Goal: Find specific page/section: Find specific page/section

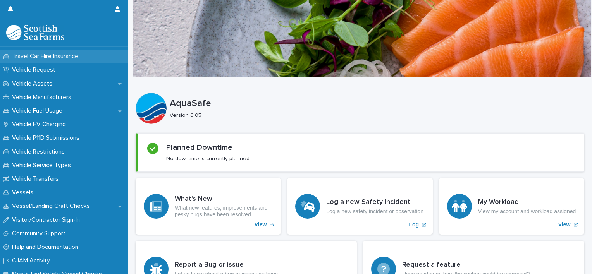
scroll to position [590, 0]
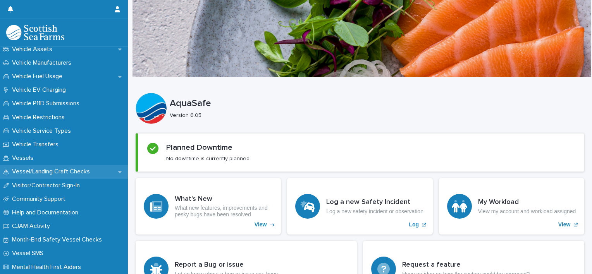
click at [57, 168] on p "Vessel/Landing Craft Checks" at bounding box center [52, 171] width 87 height 7
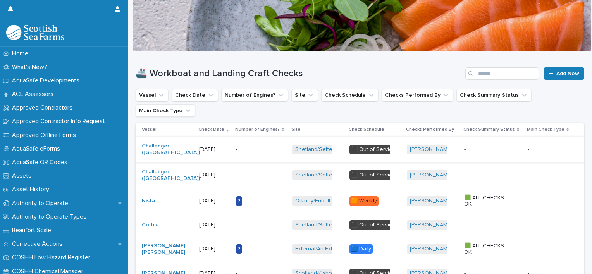
scroll to position [39, 0]
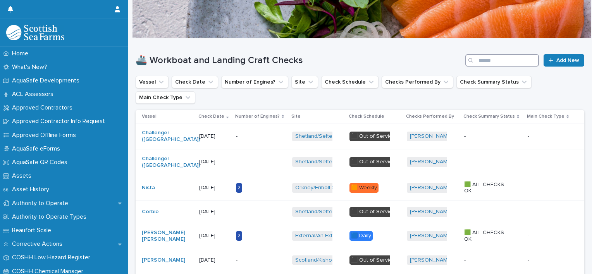
click at [503, 64] on input "Search" at bounding box center [502, 60] width 74 height 12
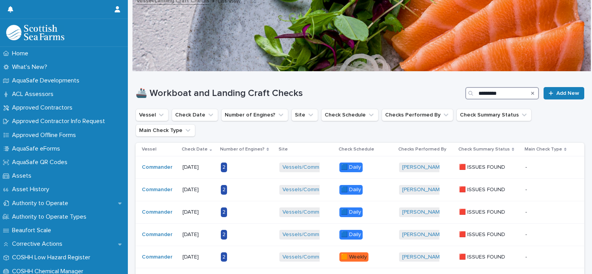
scroll to position [39, 0]
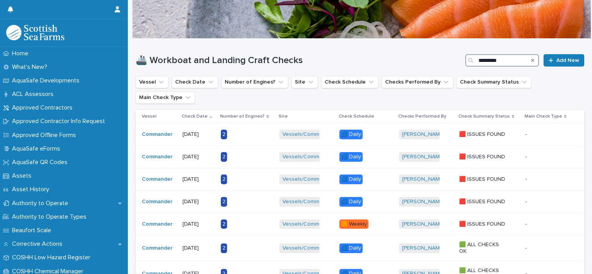
type input "*********"
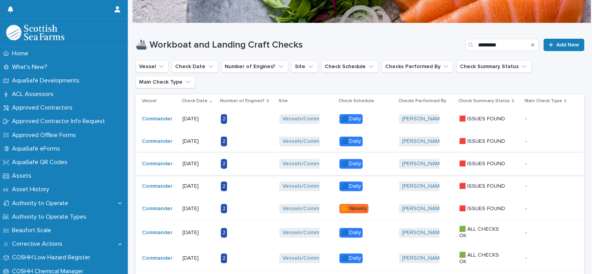
scroll to position [77, 0]
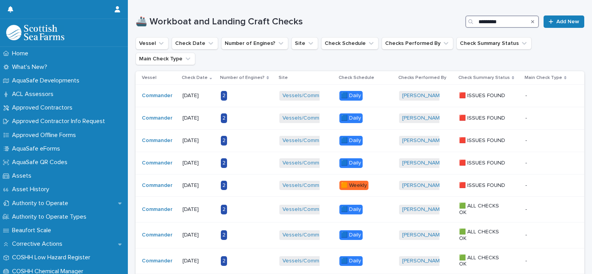
click at [513, 23] on input "*********" at bounding box center [502, 21] width 74 height 12
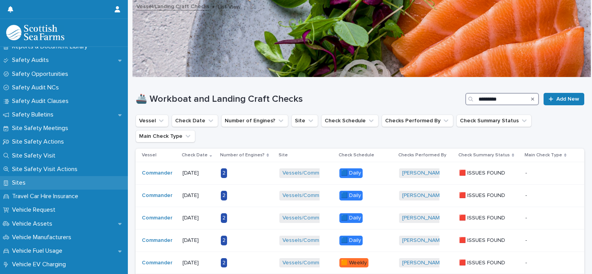
scroll to position [426, 0]
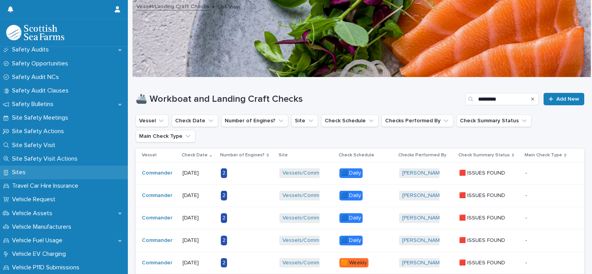
click at [40, 167] on div "Sites" at bounding box center [64, 173] width 128 height 14
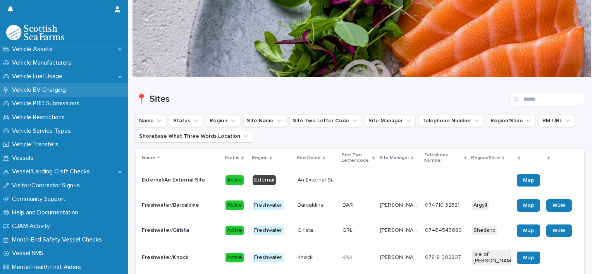
scroll to position [590, 0]
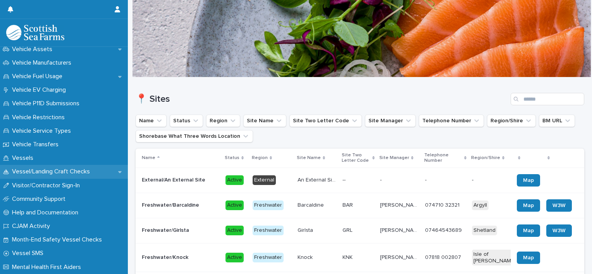
click at [52, 172] on p "Vessel/Landing Craft Checks" at bounding box center [52, 171] width 87 height 7
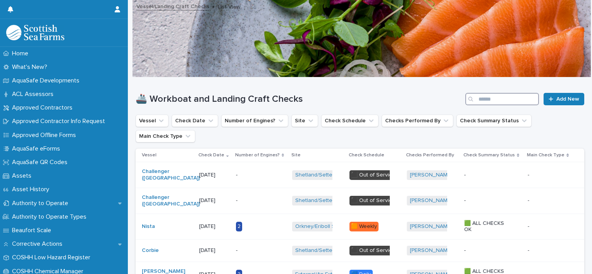
click at [484, 103] on input "Search" at bounding box center [502, 99] width 74 height 12
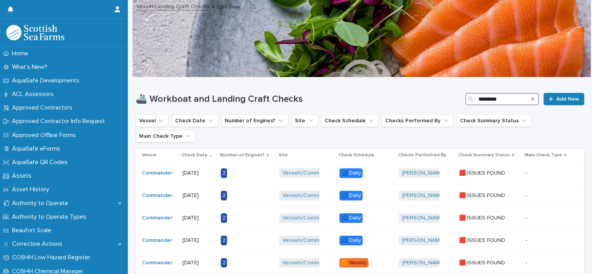
type input "*********"
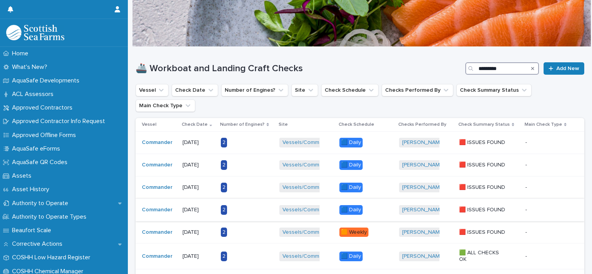
scroll to position [39, 0]
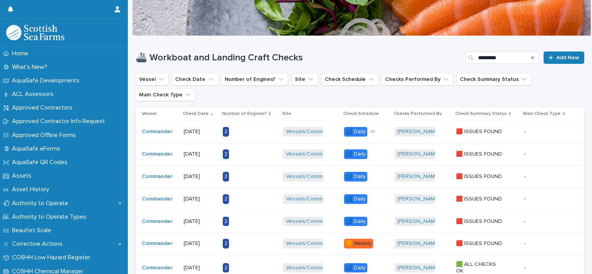
scroll to position [39, 0]
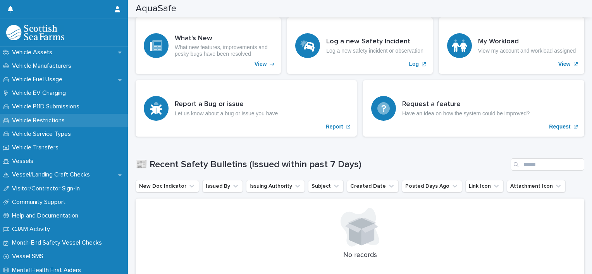
scroll to position [590, 0]
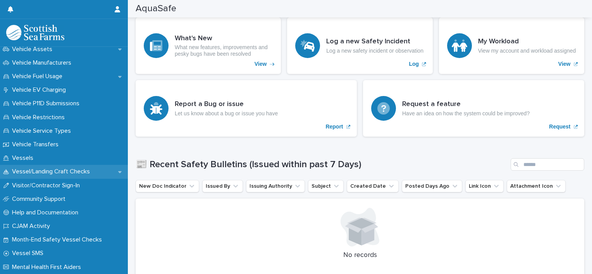
click at [64, 171] on p "Vessel/Landing Craft Checks" at bounding box center [52, 171] width 87 height 7
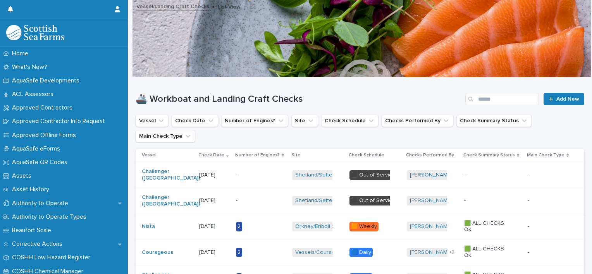
scroll to position [39, 0]
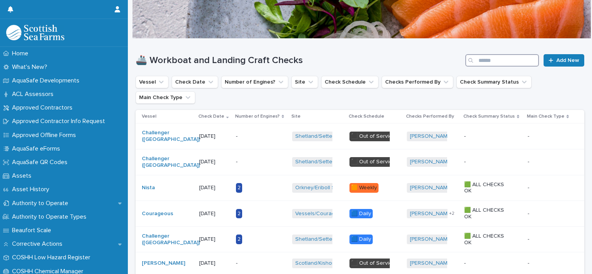
click at [485, 59] on input "Search" at bounding box center [502, 60] width 74 height 12
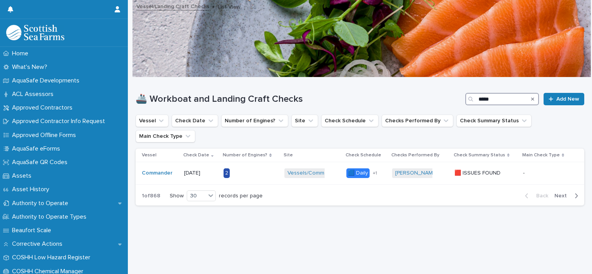
scroll to position [6, 0]
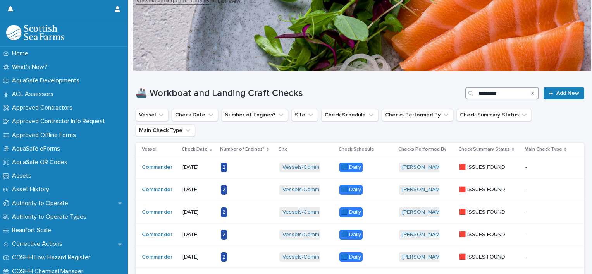
scroll to position [39, 0]
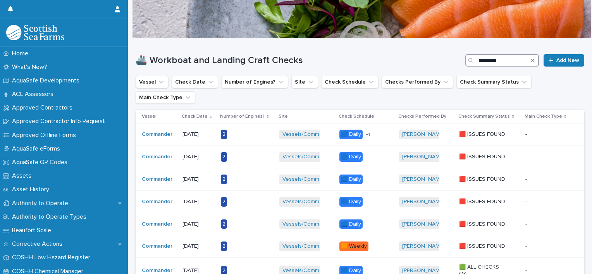
type input "*********"
